Goal: Find contact information: Find contact information

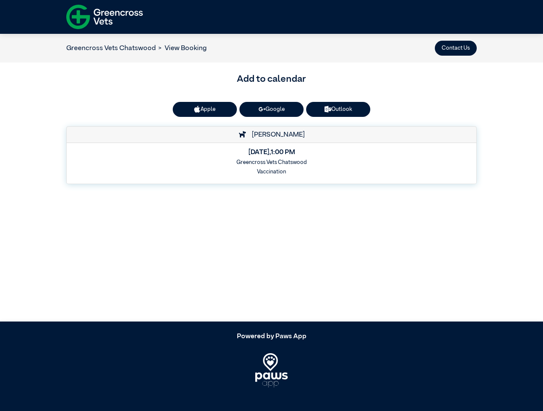
click at [456, 48] on button "Contact Us" at bounding box center [456, 48] width 42 height 15
click at [205, 109] on button "Apple" at bounding box center [205, 109] width 64 height 15
